Goal: Task Accomplishment & Management: Use online tool/utility

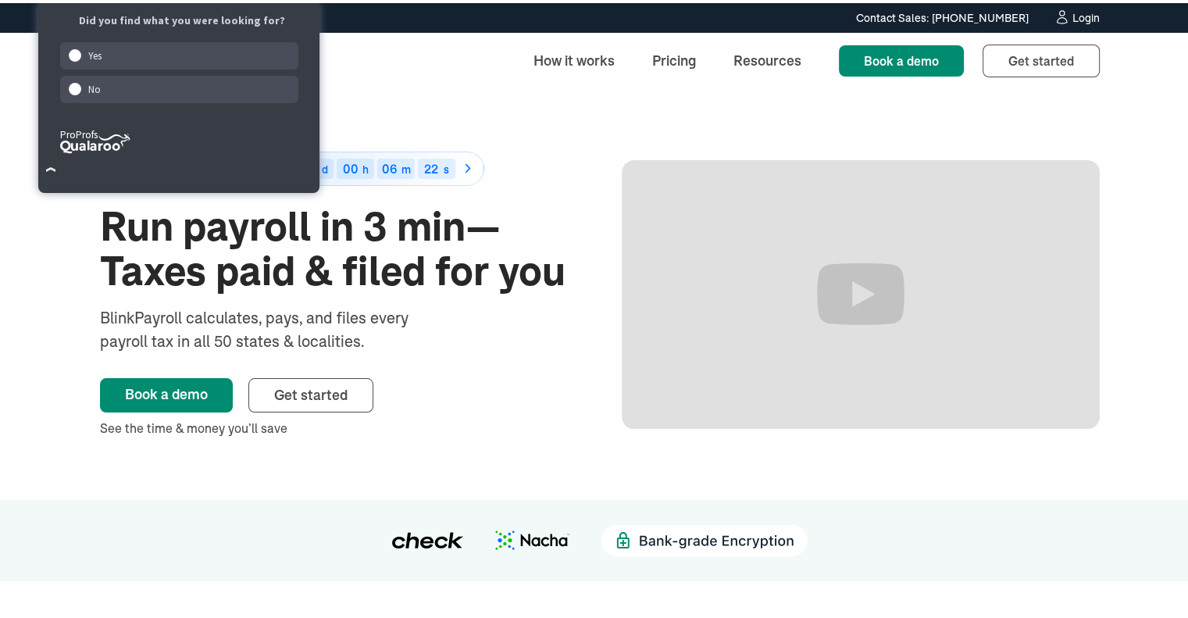
click at [1079, 11] on div "Login" at bounding box center [1085, 14] width 27 height 11
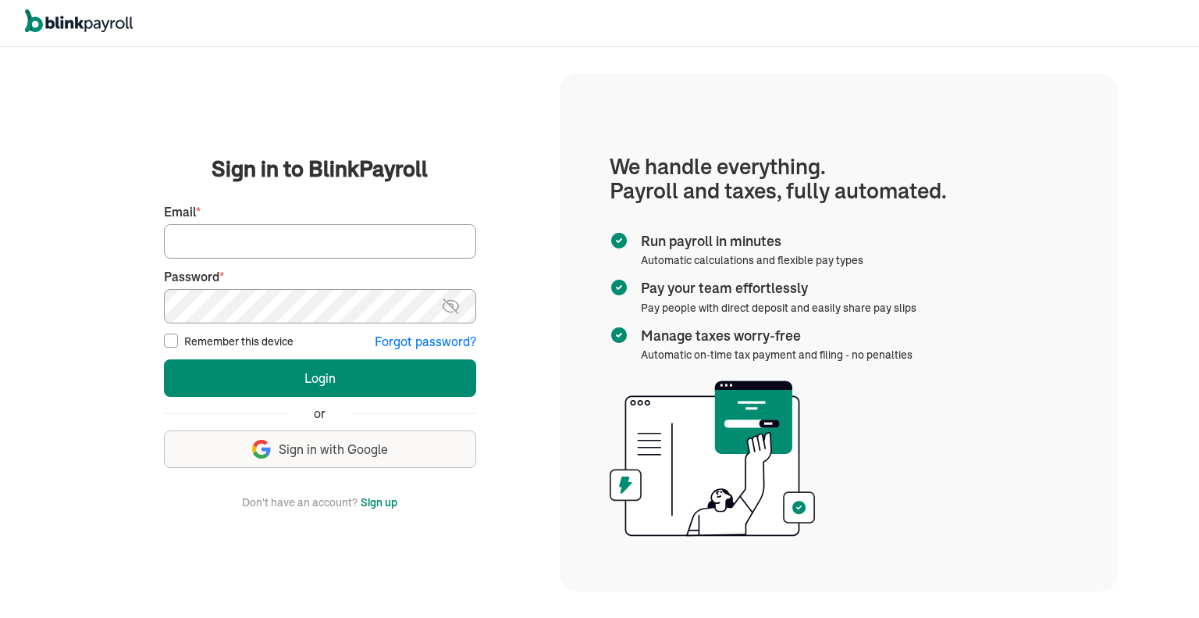
type input "[EMAIL_ADDRESS][DOMAIN_NAME]"
click at [324, 233] on input "akattan@usepeakpay.com" at bounding box center [320, 241] width 312 height 34
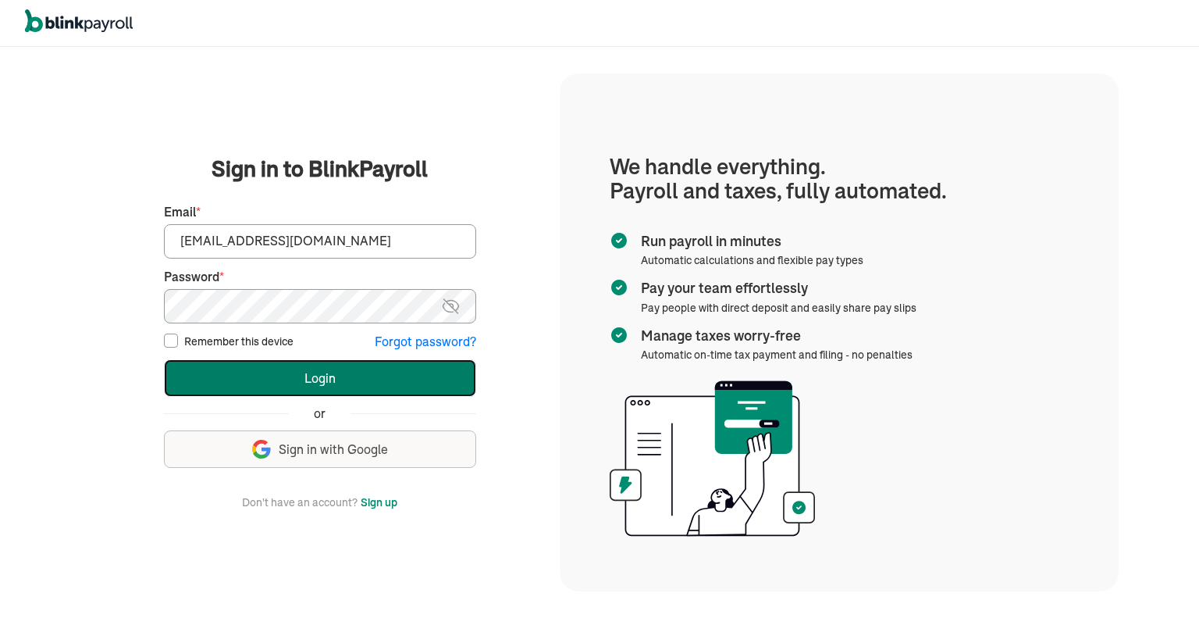
click at [350, 372] on button "Login" at bounding box center [320, 377] width 312 height 37
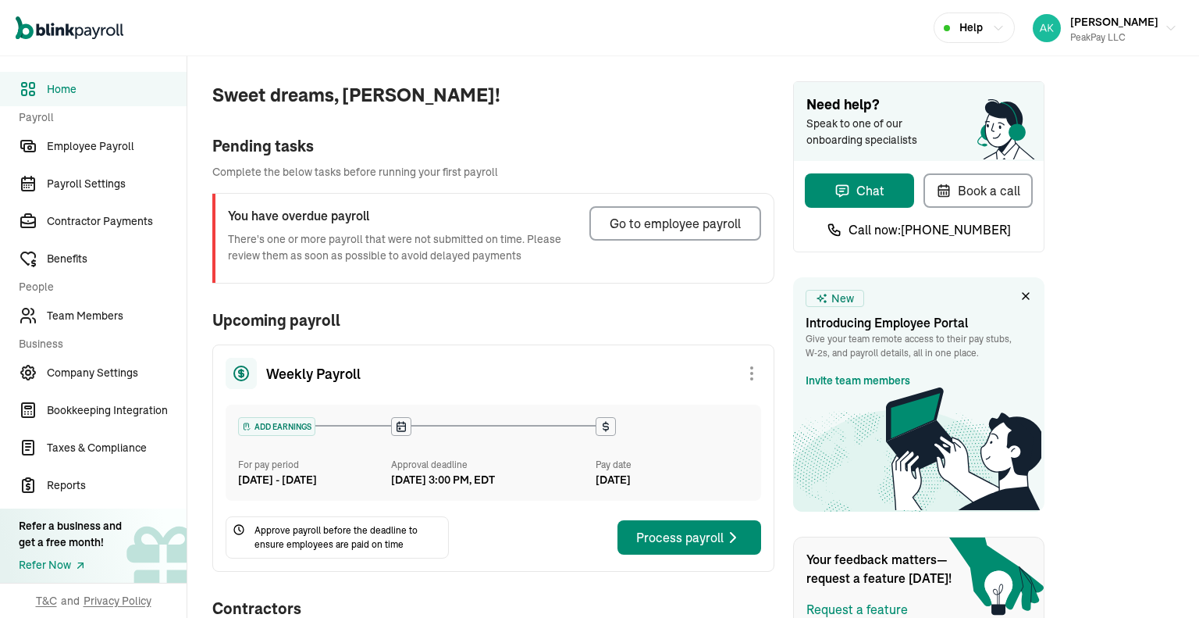
click at [711, 230] on div "Go to employee payroll" at bounding box center [675, 223] width 131 height 19
